Goal: Information Seeking & Learning: Learn about a topic

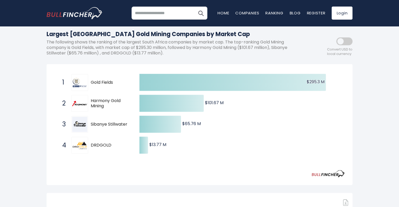
scroll to position [52, 0]
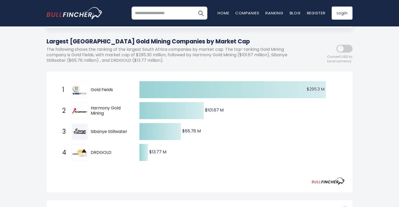
click at [342, 51] on span at bounding box center [345, 49] width 16 height 8
click at [349, 49] on span at bounding box center [345, 49] width 16 height 8
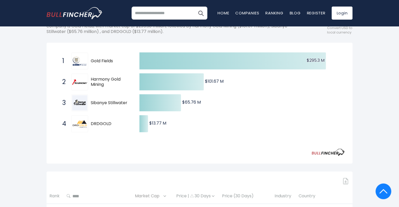
scroll to position [0, 0]
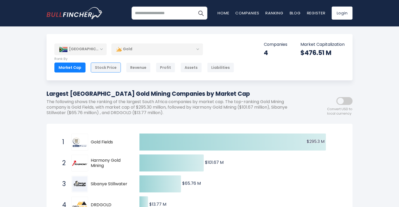
click at [108, 70] on div "Stock Price" at bounding box center [106, 68] width 30 height 10
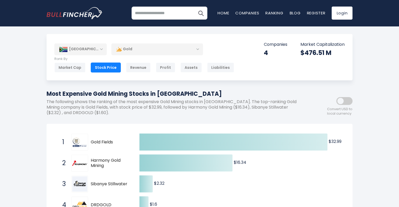
click at [96, 52] on div "[GEOGRAPHIC_DATA]" at bounding box center [80, 49] width 52 height 12
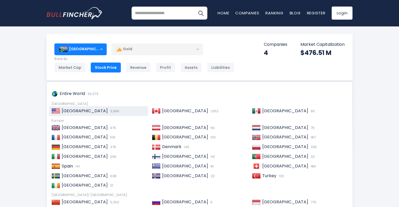
click at [76, 112] on span "[GEOGRAPHIC_DATA]" at bounding box center [85, 111] width 46 height 6
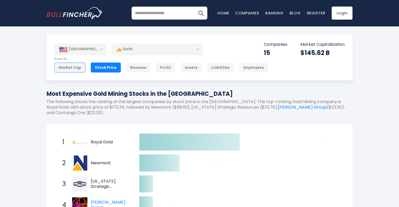
click at [78, 70] on div "Market Cap" at bounding box center [69, 68] width 31 height 10
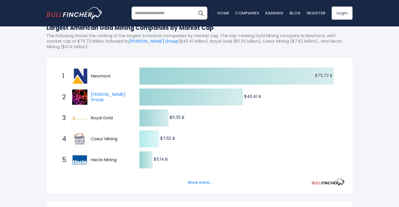
scroll to position [79, 0]
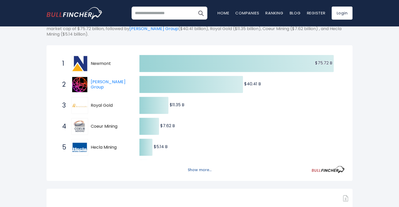
click at [203, 169] on button "Show more..." at bounding box center [200, 170] width 30 height 9
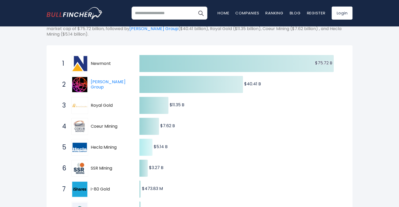
scroll to position [0, 0]
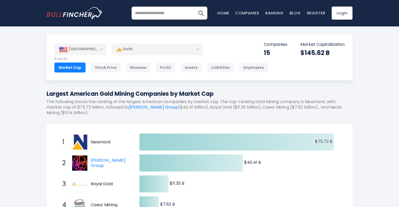
click at [96, 53] on div "[GEOGRAPHIC_DATA]" at bounding box center [80, 49] width 52 height 12
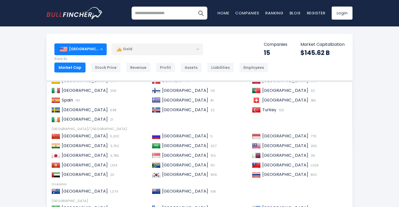
scroll to position [79, 0]
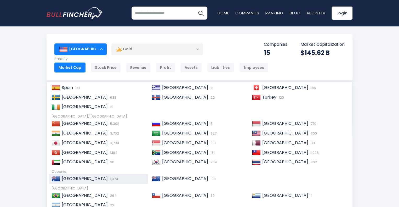
click at [78, 178] on span "[GEOGRAPHIC_DATA]" at bounding box center [85, 179] width 46 height 6
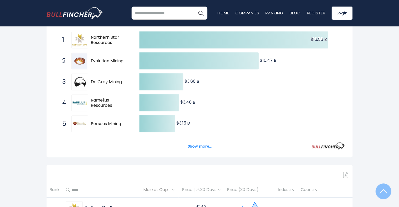
scroll to position [105, 0]
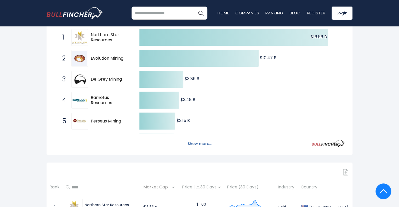
click at [203, 144] on button "Show more..." at bounding box center [200, 144] width 30 height 9
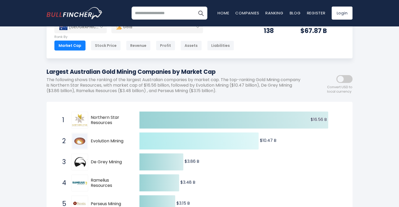
scroll to position [0, 0]
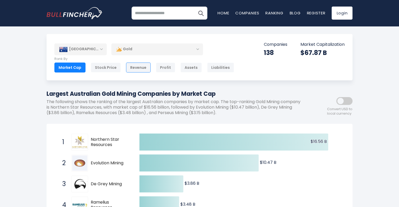
click at [142, 69] on div "Revenue" at bounding box center [138, 68] width 25 height 10
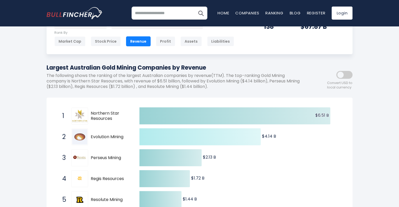
scroll to position [131, 0]
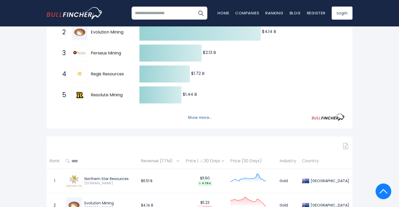
click at [199, 117] on button "Show more..." at bounding box center [200, 117] width 30 height 9
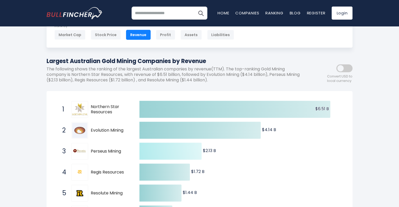
scroll to position [0, 0]
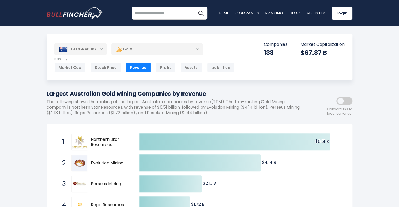
click at [97, 52] on div "[GEOGRAPHIC_DATA]" at bounding box center [80, 49] width 52 height 12
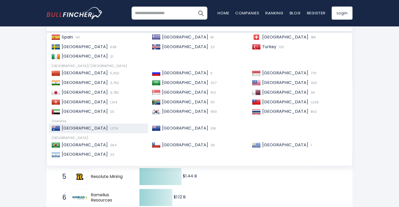
scroll to position [52, 0]
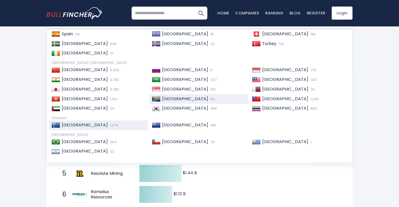
click at [166, 101] on span "[GEOGRAPHIC_DATA]" at bounding box center [185, 99] width 46 height 6
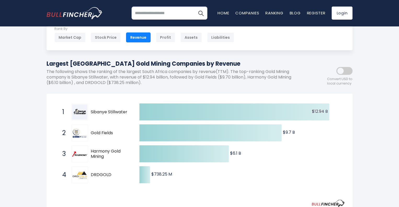
scroll to position [29, 0]
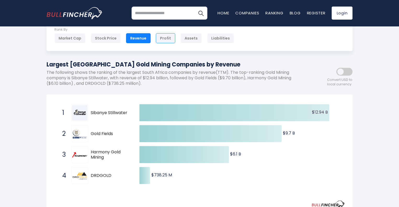
click at [162, 38] on div "Profit" at bounding box center [165, 38] width 19 height 10
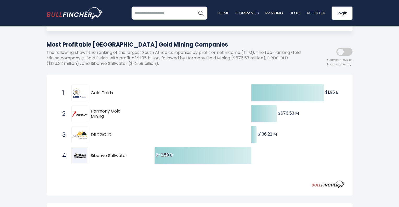
scroll to position [15, 0]
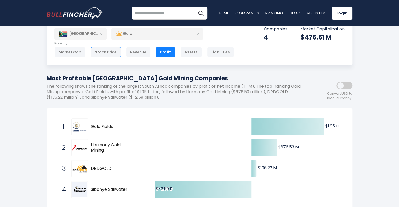
click at [104, 51] on div "Stock Price" at bounding box center [106, 52] width 30 height 10
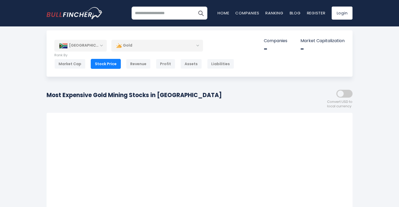
scroll to position [4, 0]
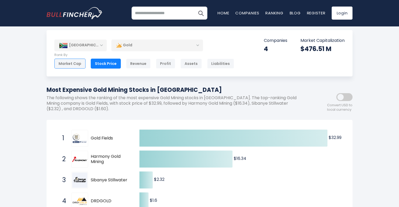
click at [66, 65] on div "Market Cap" at bounding box center [69, 64] width 31 height 10
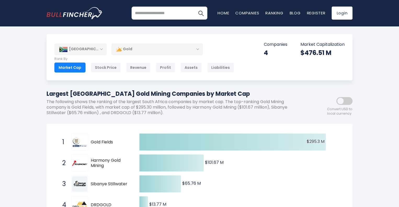
click at [102, 52] on div "[GEOGRAPHIC_DATA]" at bounding box center [80, 49] width 52 height 12
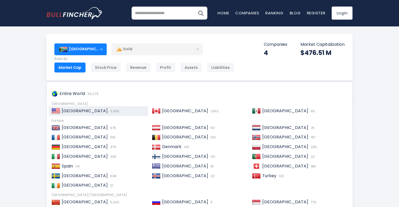
click at [92, 114] on div "United States 3,966" at bounding box center [98, 111] width 99 height 10
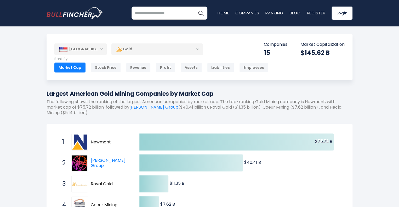
drag, startPoint x: 115, startPoint y: 144, endPoint x: 94, endPoint y: 144, distance: 20.7
click at [94, 144] on span "Newmont" at bounding box center [111, 142] width 40 height 5
click at [139, 69] on div "Revenue" at bounding box center [138, 68] width 25 height 10
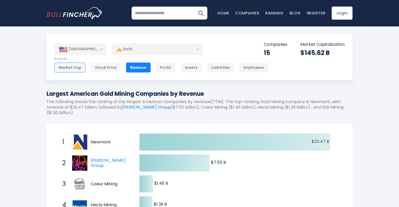
click at [79, 69] on div "Market Cap" at bounding box center [69, 68] width 31 height 10
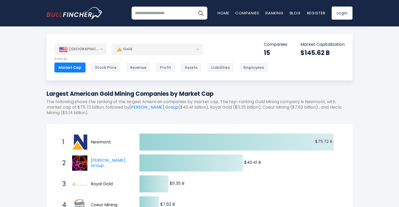
drag, startPoint x: 111, startPoint y: 143, endPoint x: 91, endPoint y: 143, distance: 20.7
click at [91, 143] on span "Newmont" at bounding box center [111, 142] width 40 height 5
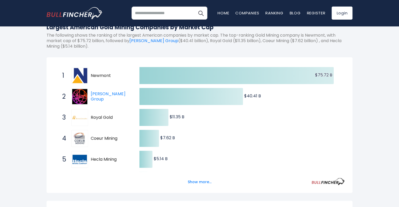
scroll to position [66, 0]
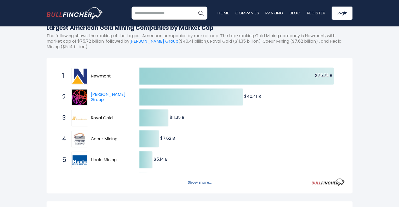
click at [204, 184] on button "Show more..." at bounding box center [200, 182] width 30 height 9
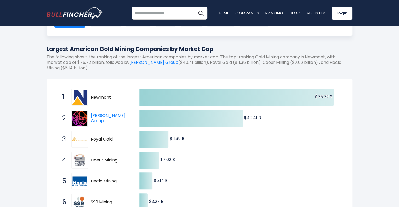
scroll to position [27, 0]
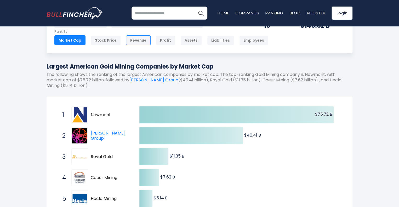
click at [137, 39] on div "Revenue" at bounding box center [138, 40] width 25 height 10
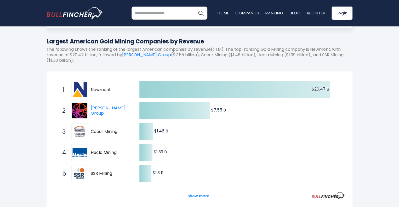
scroll to position [53, 0]
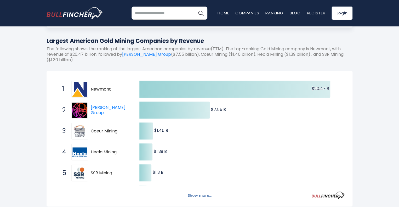
click at [201, 195] on button "Show more..." at bounding box center [200, 195] width 30 height 9
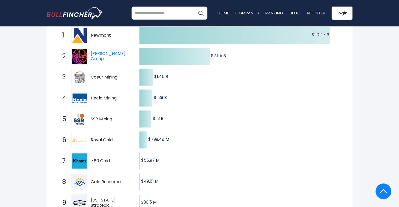
scroll to position [67, 0]
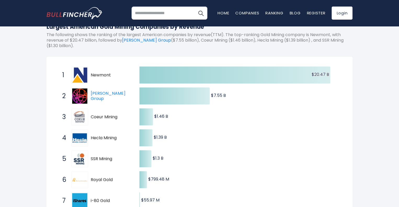
drag, startPoint x: 121, startPoint y: 120, endPoint x: 95, endPoint y: 117, distance: 26.2
click at [95, 117] on div "3 Coeur Mining CDE" at bounding box center [95, 117] width 71 height 17
drag, startPoint x: 93, startPoint y: 117, endPoint x: 123, endPoint y: 119, distance: 29.1
click at [123, 119] on span "Coeur Mining" at bounding box center [111, 116] width 40 height 5
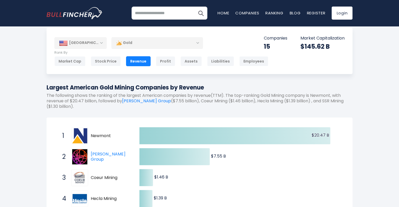
scroll to position [6, 0]
click at [75, 65] on div "Market Cap" at bounding box center [69, 62] width 31 height 10
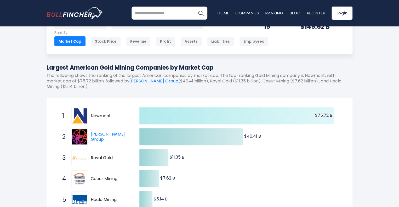
scroll to position [26, 0]
drag, startPoint x: 315, startPoint y: 117, endPoint x: 334, endPoint y: 120, distance: 19.3
click at [334, 120] on icon "Created with Highcharts 12.1.2 $75.72 B ​ $75.72 B $40.41 B ​ $40.41 B $11.35 B…" at bounding box center [199, 209] width 291 height 209
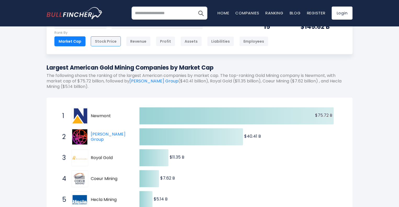
click at [111, 43] on div "Stock Price" at bounding box center [106, 41] width 30 height 10
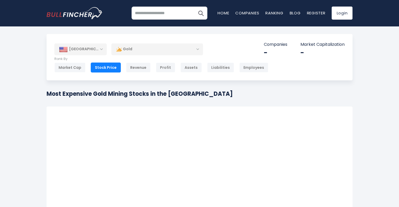
click at [138, 69] on div "Revenue" at bounding box center [138, 68] width 25 height 10
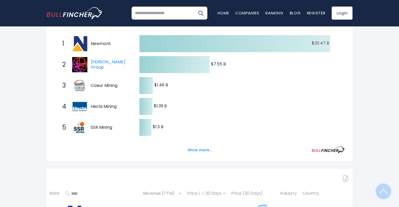
scroll to position [99, 0]
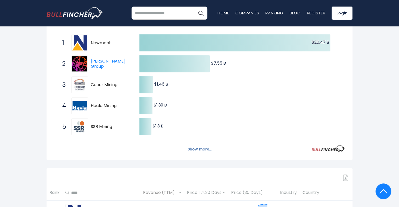
click at [197, 153] on button "Show more..." at bounding box center [200, 149] width 30 height 9
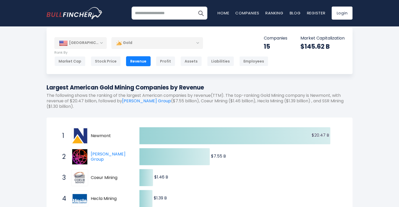
scroll to position [0, 0]
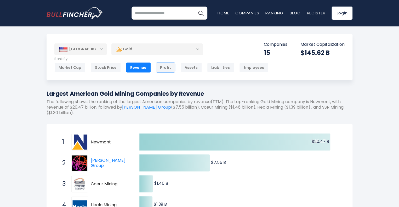
click at [163, 67] on div "Profit" at bounding box center [165, 68] width 19 height 10
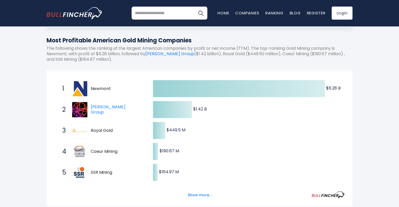
scroll to position [25, 0]
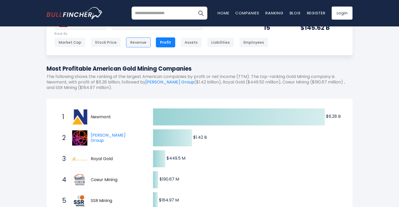
click at [137, 44] on div "Revenue" at bounding box center [138, 42] width 25 height 10
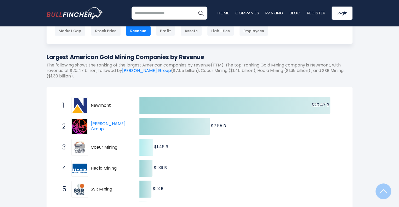
scroll to position [36, 0]
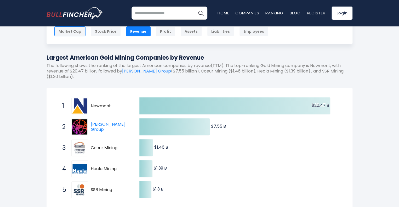
click at [68, 34] on div "Market Cap" at bounding box center [69, 31] width 31 height 10
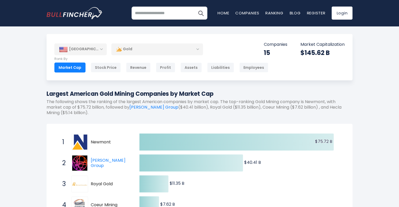
click at [101, 46] on div "[GEOGRAPHIC_DATA]" at bounding box center [80, 49] width 52 height 12
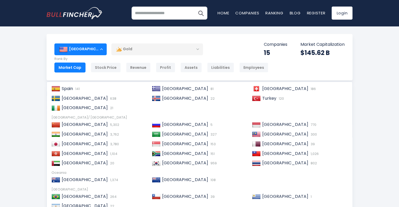
scroll to position [78, 0]
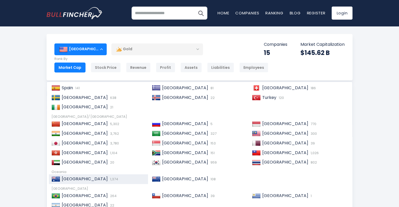
click at [109, 179] on span "1,374" at bounding box center [113, 179] width 9 height 5
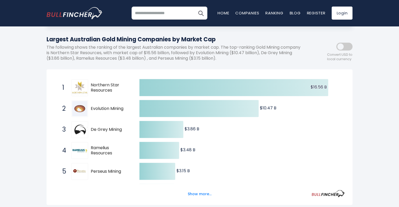
scroll to position [54, 0]
click at [191, 198] on button "Show more..." at bounding box center [200, 194] width 30 height 9
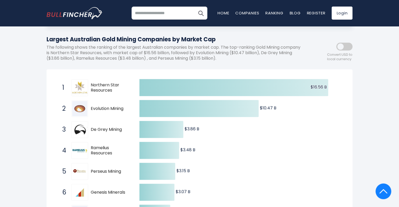
scroll to position [46, 0]
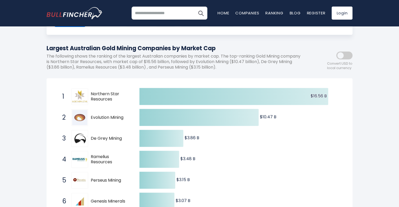
drag, startPoint x: 114, startPoint y: 101, endPoint x: 95, endPoint y: 96, distance: 19.7
click at [95, 96] on span "Northern Star Resources" at bounding box center [111, 96] width 40 height 11
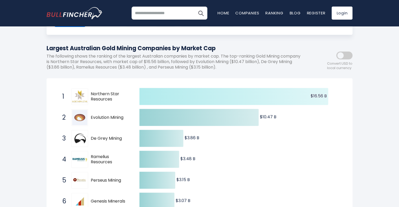
scroll to position [0, 0]
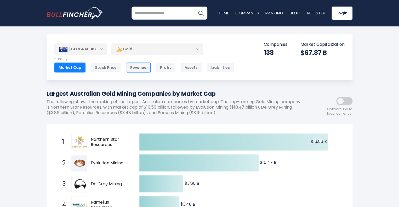
click at [128, 66] on div "Revenue" at bounding box center [138, 68] width 25 height 10
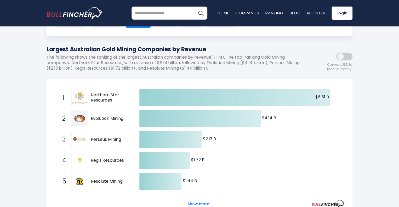
scroll to position [14, 0]
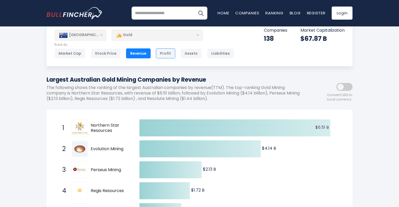
click at [161, 53] on div "Profit" at bounding box center [165, 53] width 19 height 10
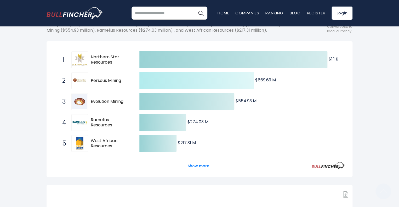
scroll to position [82, 0]
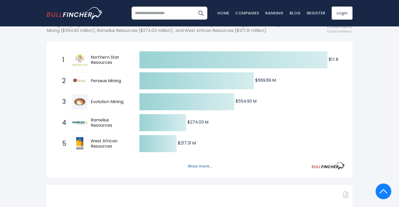
click at [196, 166] on button "Show more..." at bounding box center [200, 166] width 30 height 9
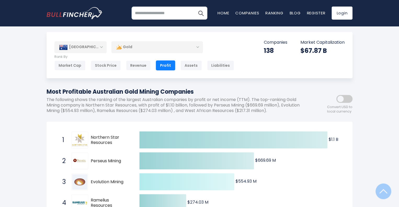
scroll to position [0, 0]
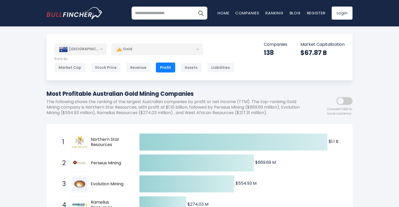
click at [98, 51] on div "[GEOGRAPHIC_DATA]" at bounding box center [80, 49] width 52 height 12
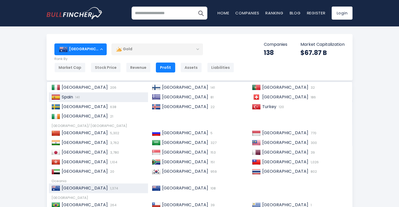
scroll to position [70, 0]
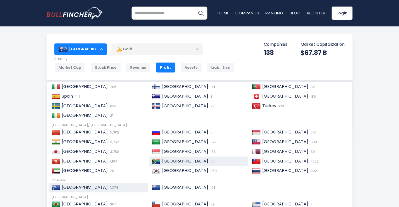
click at [174, 163] on span "[GEOGRAPHIC_DATA]" at bounding box center [185, 161] width 46 height 6
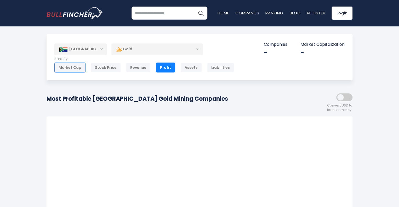
click at [71, 68] on div "Market Cap" at bounding box center [69, 68] width 31 height 10
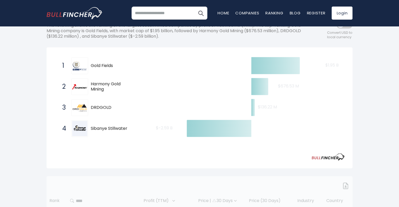
scroll to position [82, 0]
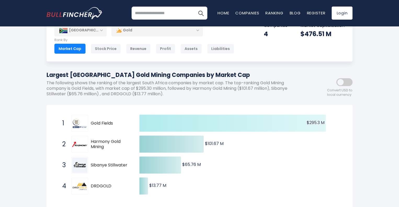
scroll to position [19, 0]
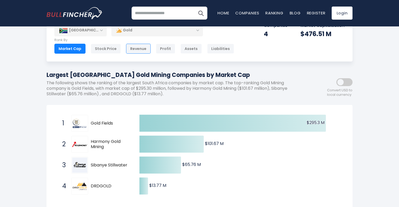
click at [136, 52] on div "Revenue" at bounding box center [138, 49] width 25 height 10
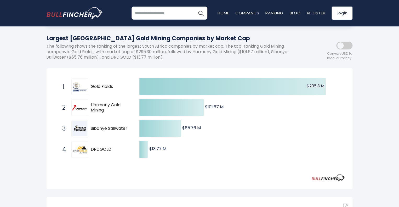
click at [154, 16] on input "search" at bounding box center [170, 13] width 76 height 13
type input "**********"
click at [201, 14] on img "Search" at bounding box center [201, 13] width 7 height 7
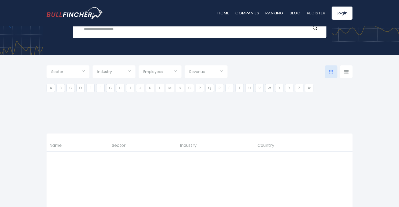
type input "***"
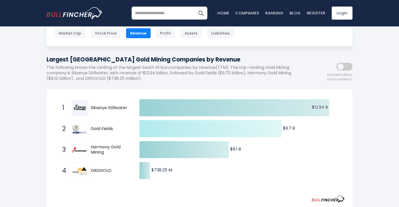
scroll to position [35, 0]
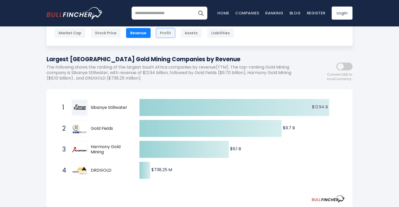
click at [167, 36] on div "Profit" at bounding box center [165, 33] width 19 height 10
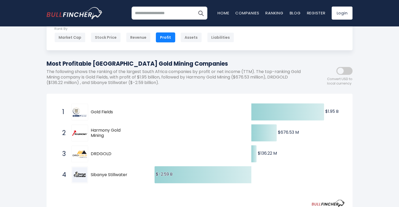
scroll to position [31, 0]
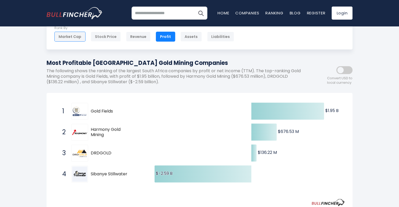
click at [76, 40] on div "Market Cap" at bounding box center [69, 37] width 31 height 10
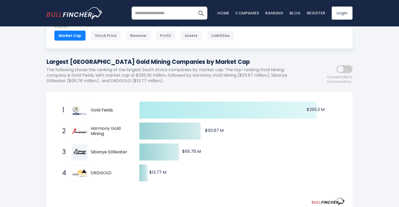
scroll to position [33, 0]
